Goal: Task Accomplishment & Management: Complete application form

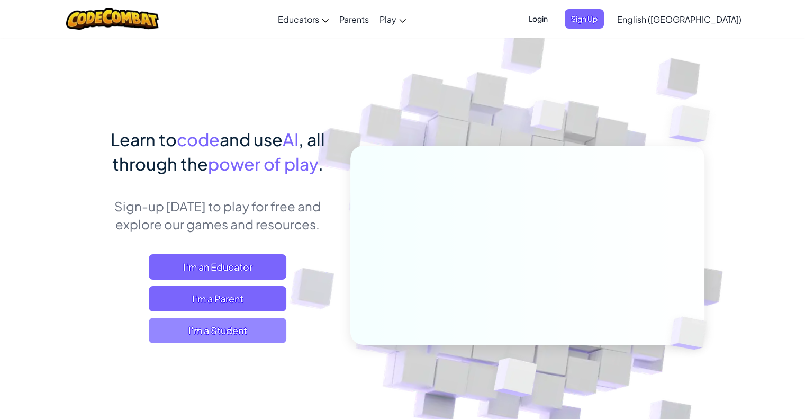
click at [233, 341] on span "I'm a Student" at bounding box center [218, 330] width 138 height 25
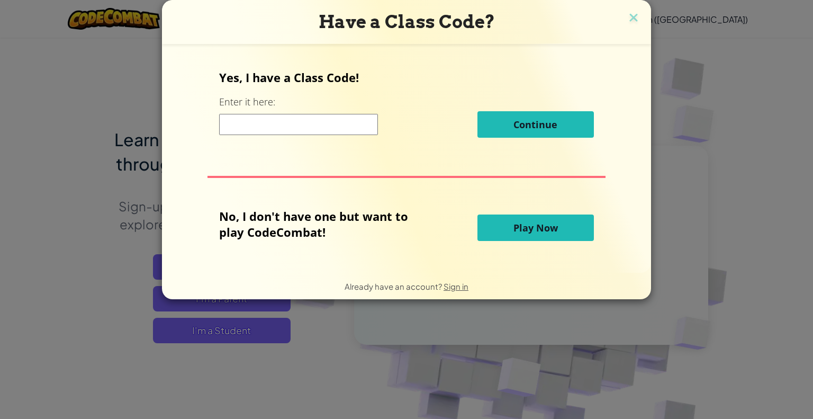
click at [264, 122] on input at bounding box center [298, 124] width 159 height 21
click at [273, 122] on input at bounding box center [298, 124] width 159 height 21
paste input "HalfCatSmall"
type input "HalfCatSmall"
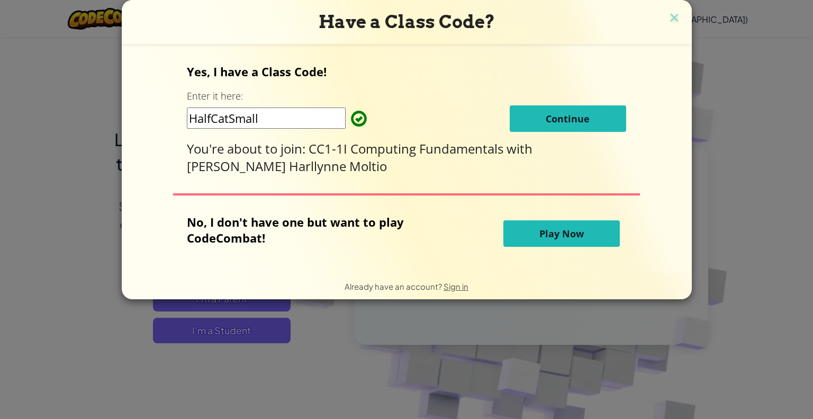
click at [510, 119] on button "Continue" at bounding box center [568, 118] width 116 height 26
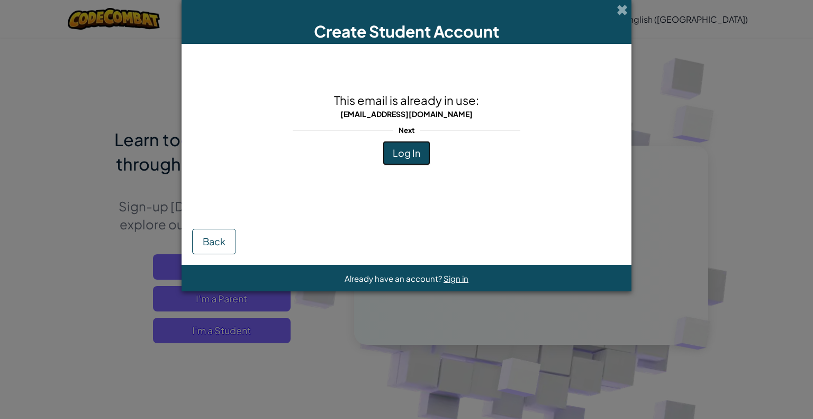
click at [404, 157] on span "Log In" at bounding box center [407, 153] width 28 height 12
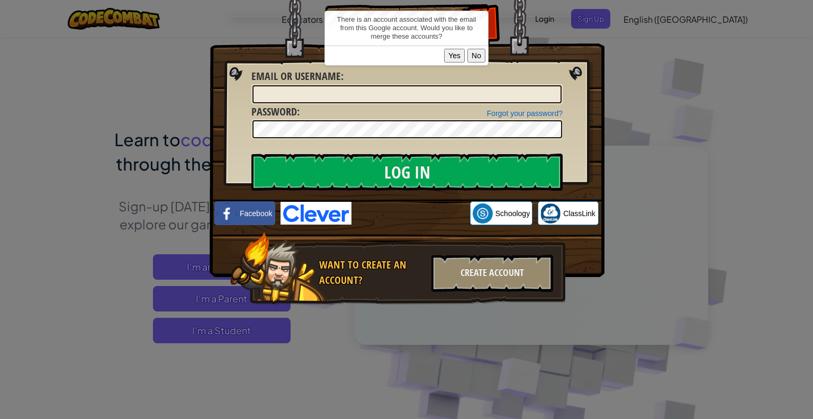
click at [456, 56] on button "Yes" at bounding box center [454, 56] width 21 height 14
